Goal: Information Seeking & Learning: Learn about a topic

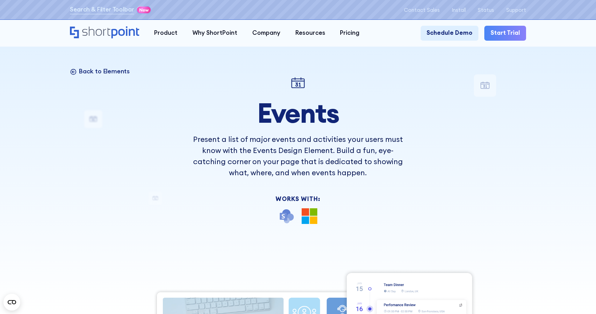
click at [106, 72] on p "Back to Elements" at bounding box center [104, 71] width 51 height 8
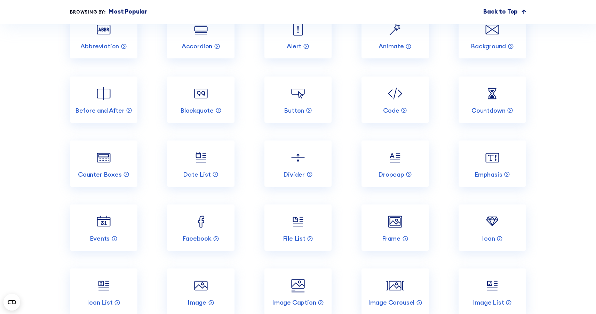
scroll to position [843, 0]
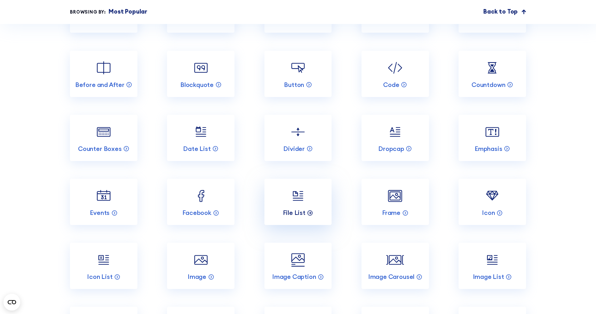
click at [291, 217] on p "File List" at bounding box center [294, 213] width 23 height 8
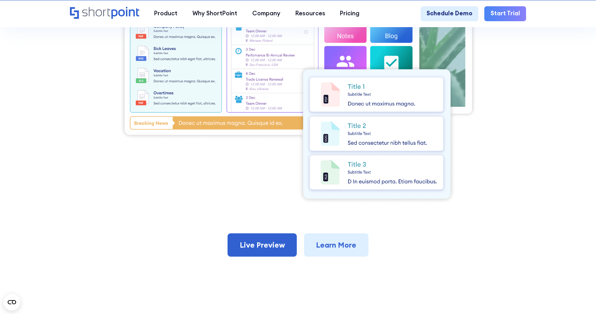
scroll to position [382, 0]
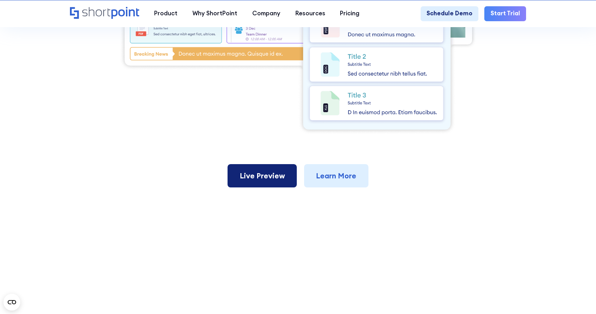
click at [256, 187] on link "Live Preview" at bounding box center [262, 175] width 69 height 23
